Goal: Download file/media

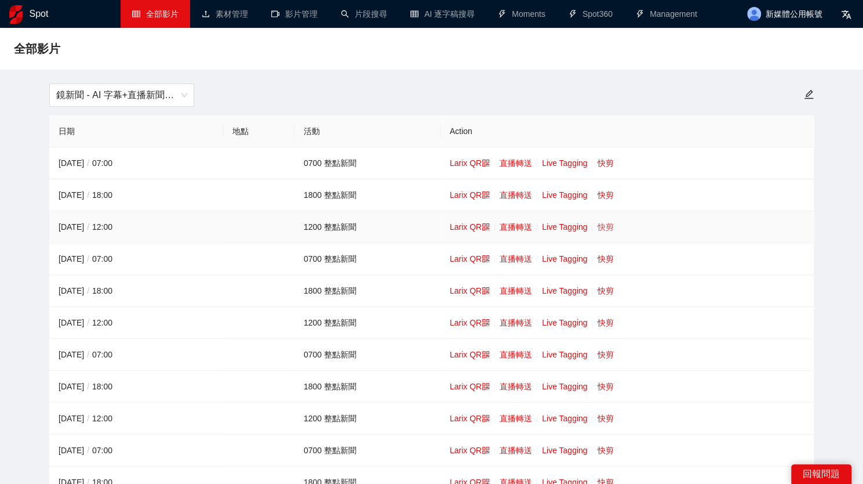
click at [604, 227] on link "快剪" at bounding box center [605, 226] width 16 height 9
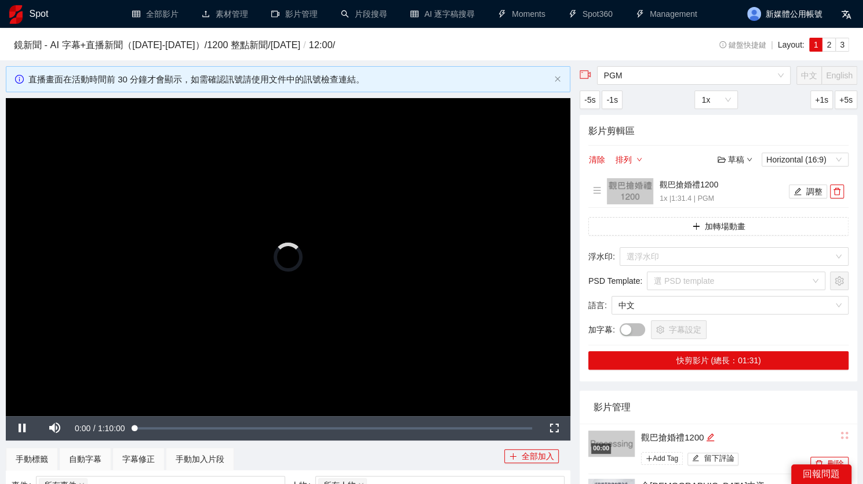
click at [302, 284] on video "Video Player" at bounding box center [288, 257] width 565 height 318
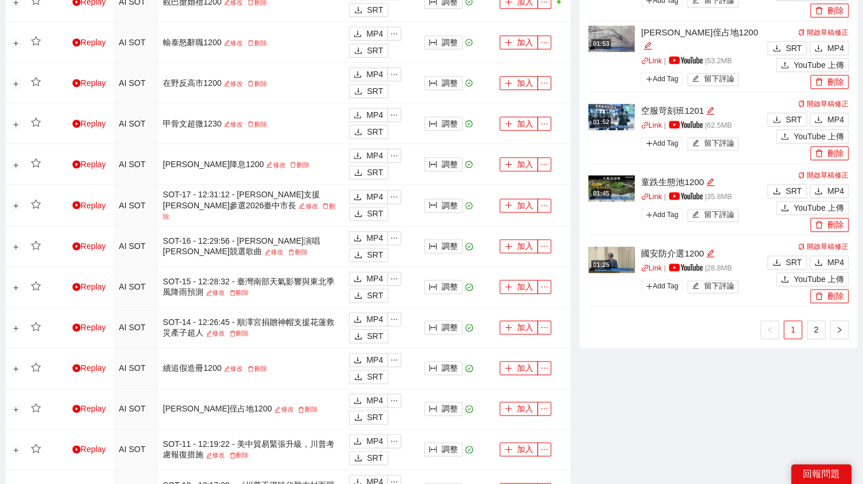
scroll to position [810, 0]
click at [829, 329] on ul "1 2" at bounding box center [719, 328] width 260 height 19
click at [819, 259] on icon "download" at bounding box center [818, 261] width 7 height 6
click at [811, 321] on link "2" at bounding box center [816, 328] width 17 height 17
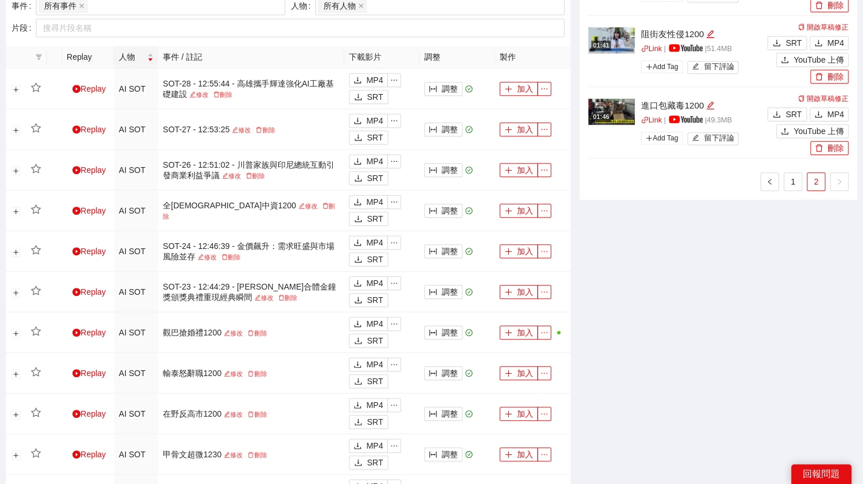
scroll to position [254, 0]
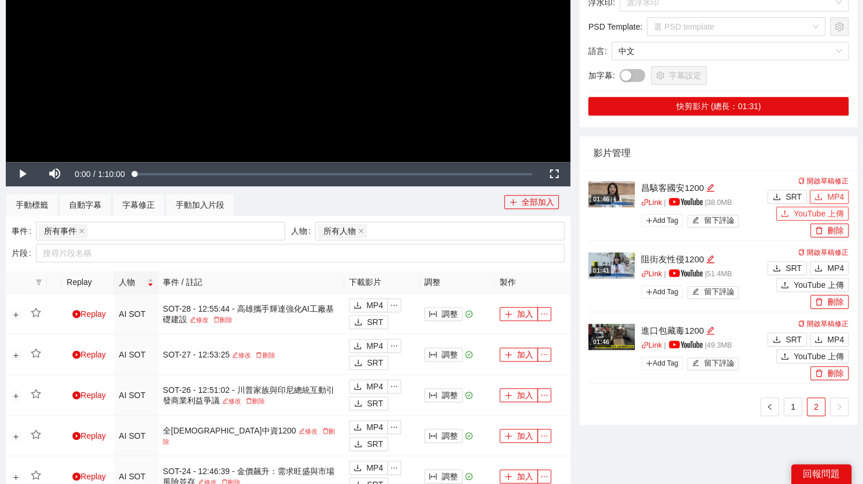
drag, startPoint x: 824, startPoint y: 199, endPoint x: 825, endPoint y: 208, distance: 9.3
click at [824, 199] on button "MP4" at bounding box center [829, 197] width 39 height 14
click at [832, 264] on span "MP4" at bounding box center [835, 268] width 17 height 13
click at [836, 339] on span "MP4" at bounding box center [835, 339] width 17 height 13
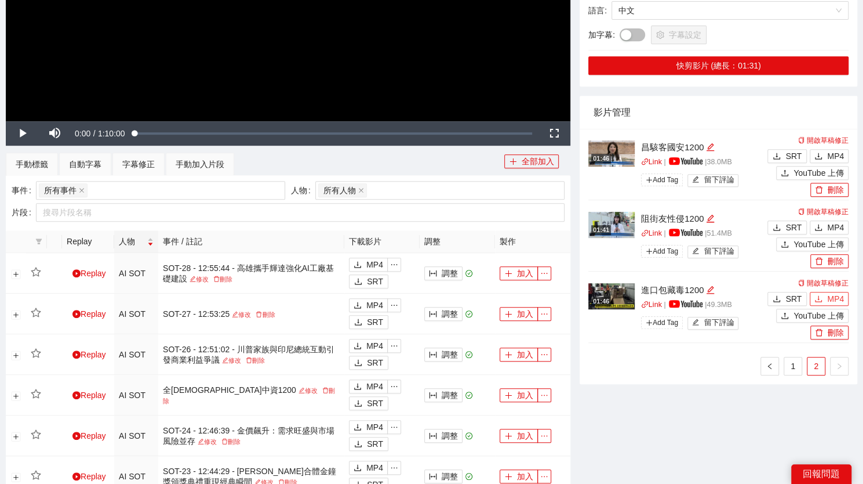
scroll to position [292, 0]
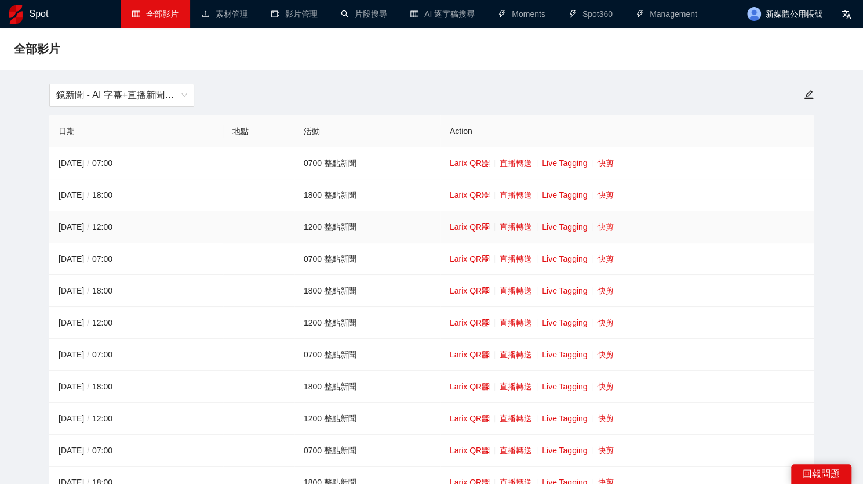
click at [601, 223] on link "快剪" at bounding box center [605, 226] width 16 height 9
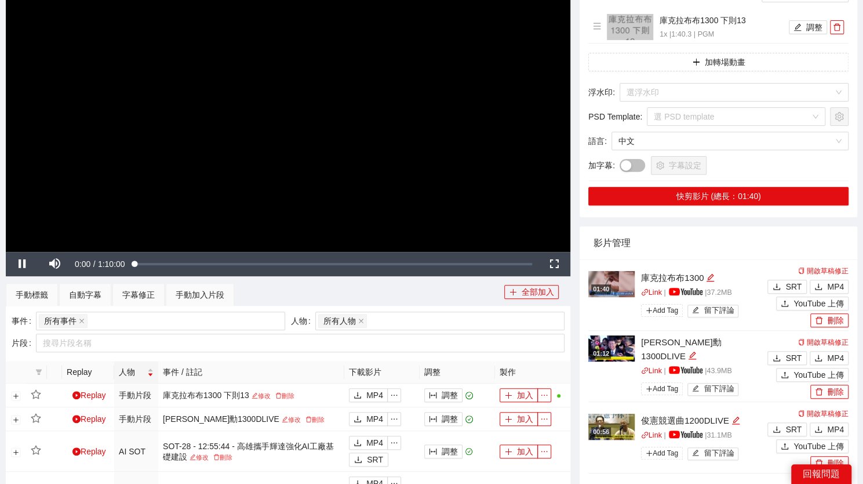
scroll to position [161, 0]
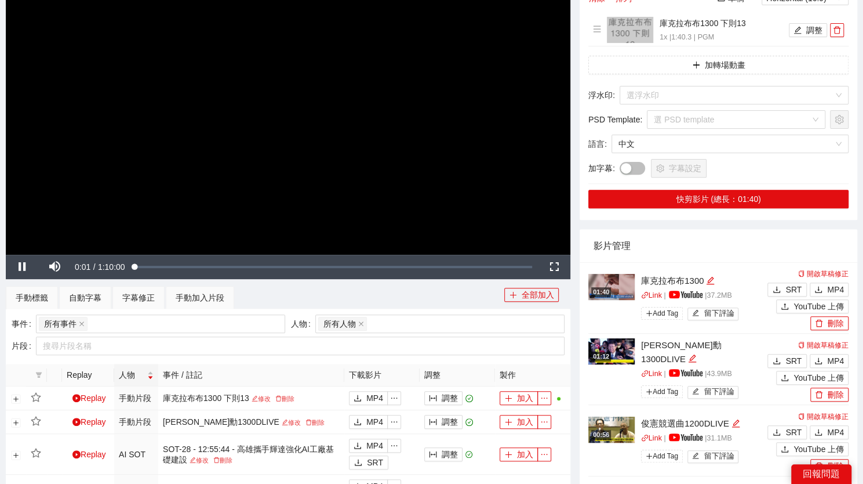
drag, startPoint x: 464, startPoint y: 138, endPoint x: 480, endPoint y: 144, distance: 17.4
click at [464, 138] on video "Video Player" at bounding box center [288, 96] width 565 height 318
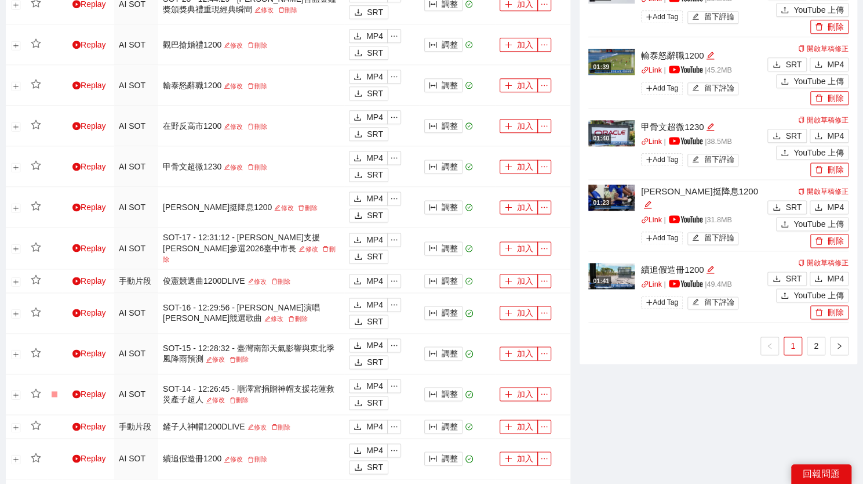
scroll to position [936, 0]
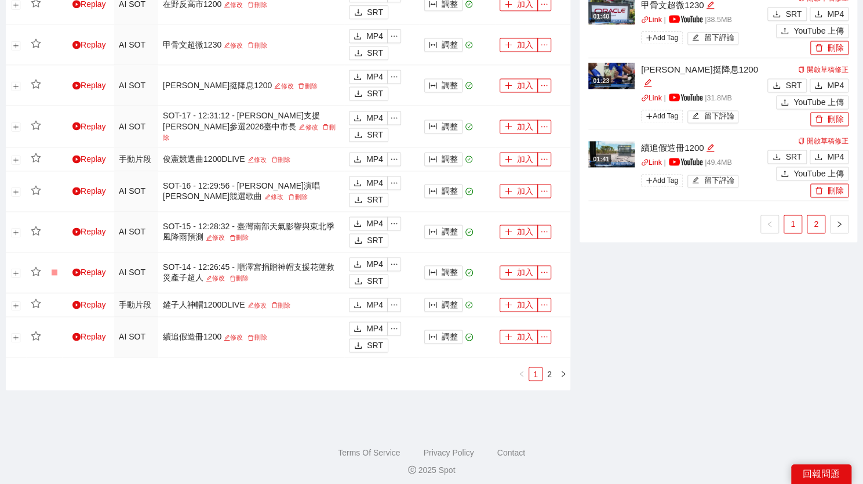
click at [816, 225] on link "2" at bounding box center [816, 223] width 17 height 17
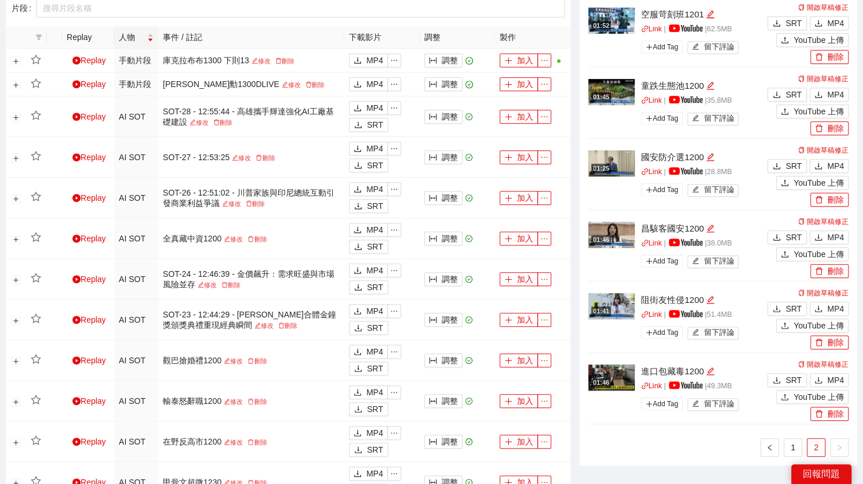
scroll to position [472, 0]
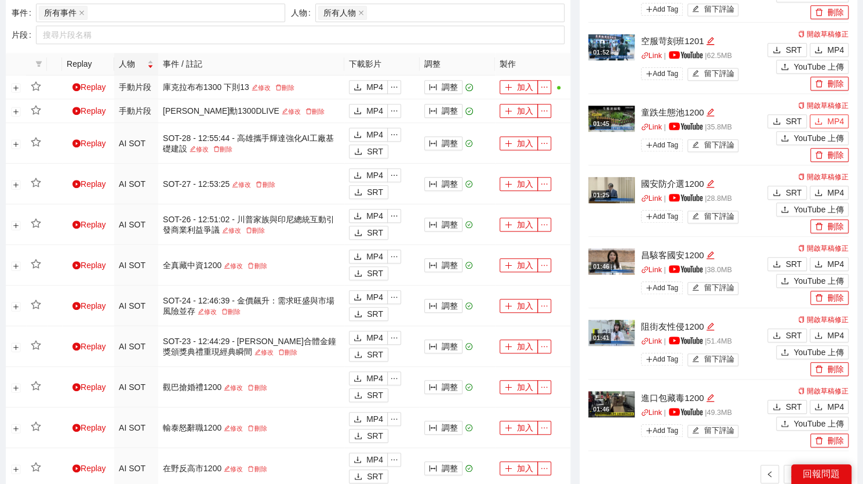
click at [840, 119] on span "MP4" at bounding box center [835, 121] width 17 height 13
click at [829, 46] on span "MP4" at bounding box center [835, 49] width 17 height 13
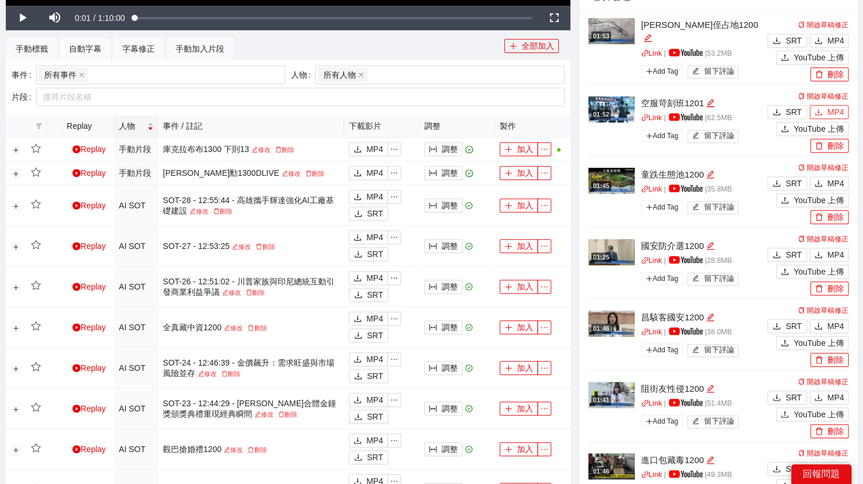
scroll to position [409, 0]
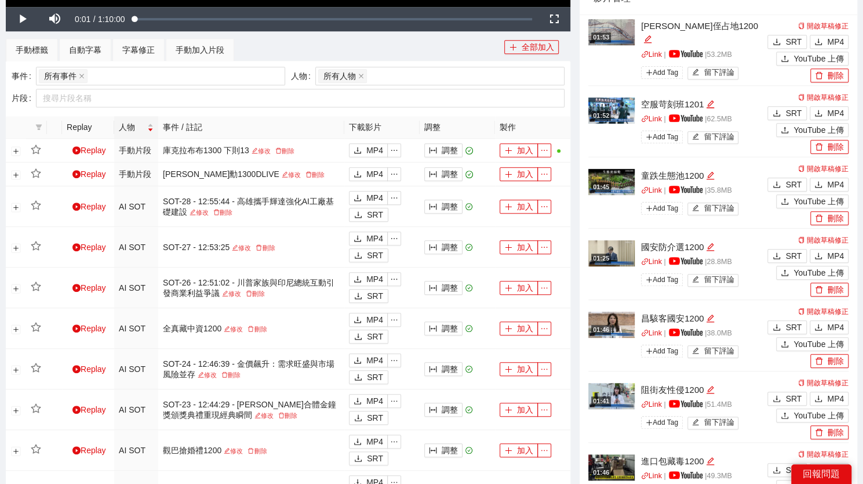
click at [840, 49] on div "開啟草稿修正 SRT MP4 YouTube 上傳 刪除" at bounding box center [807, 50] width 84 height 63
click at [840, 45] on span "MP4" at bounding box center [835, 41] width 17 height 13
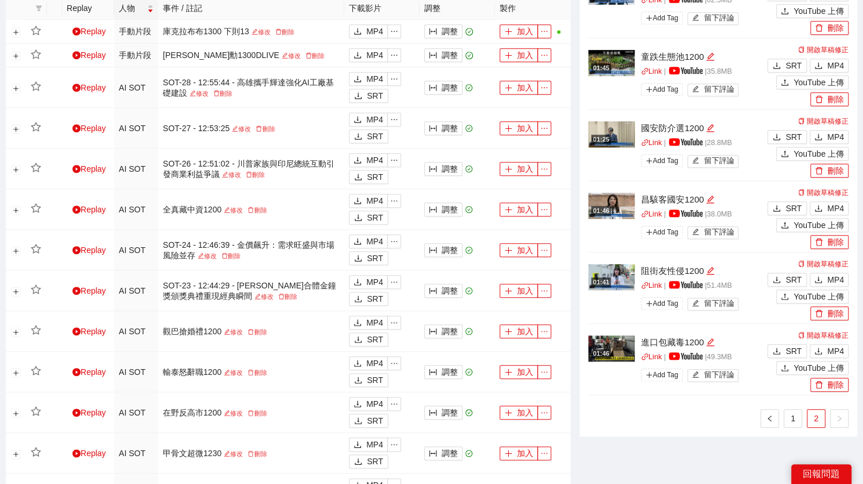
scroll to position [762, 0]
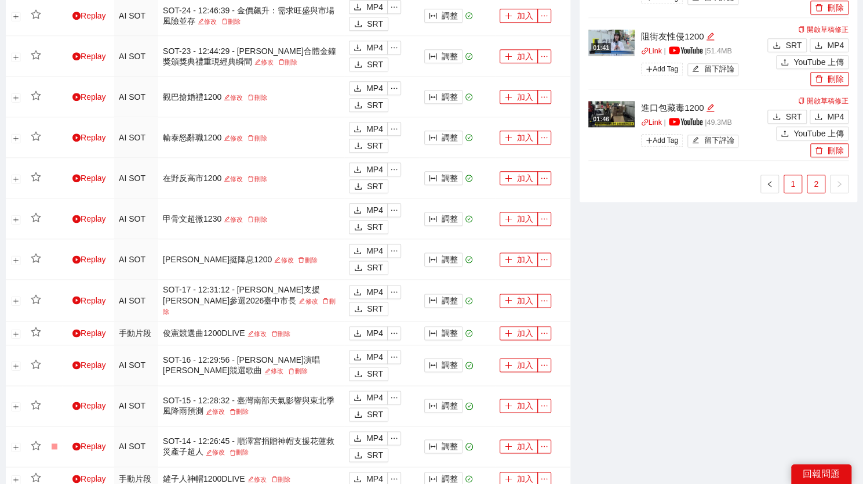
click at [796, 187] on link "1" at bounding box center [793, 183] width 17 height 17
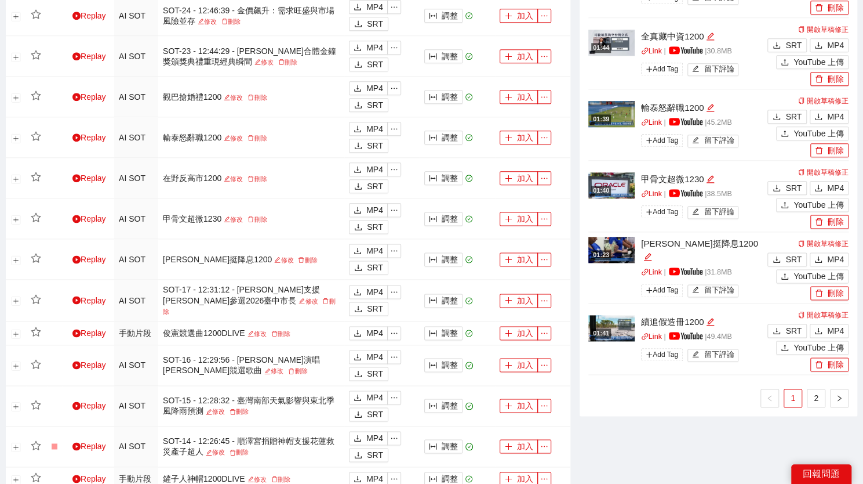
scroll to position [936, 0]
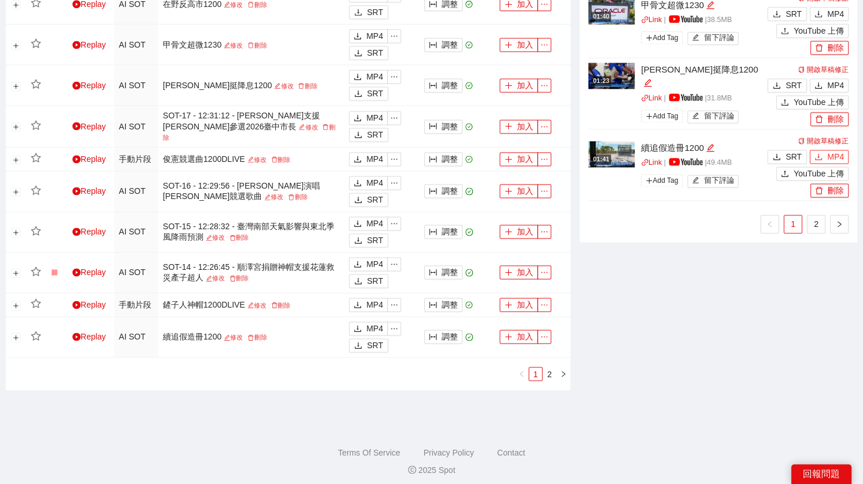
click at [843, 155] on span "MP4" at bounding box center [835, 156] width 17 height 13
